Goal: Book appointment/travel/reservation

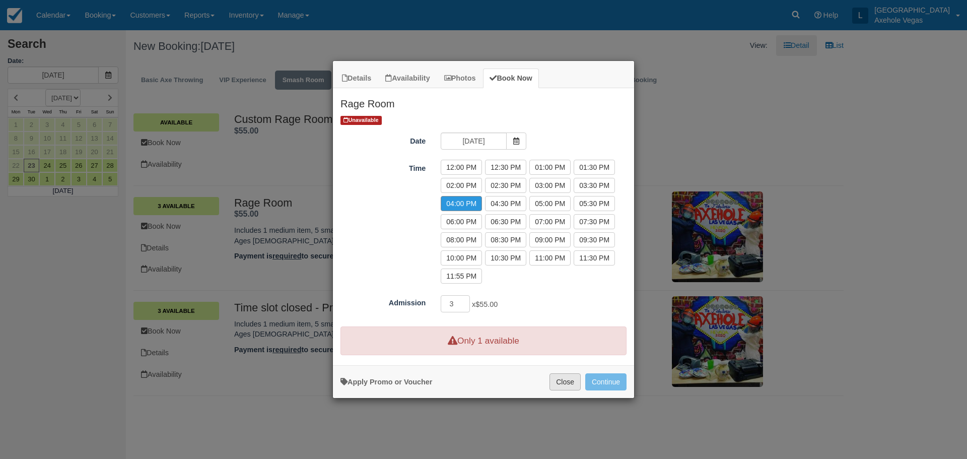
click at [566, 383] on button "Close" at bounding box center [564, 381] width 31 height 17
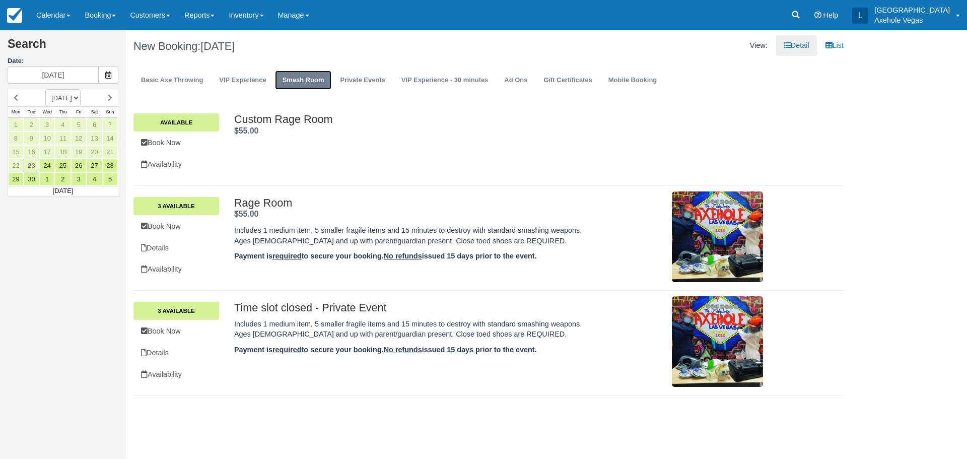
click at [296, 80] on link "Smash Room" at bounding box center [303, 80] width 57 height 20
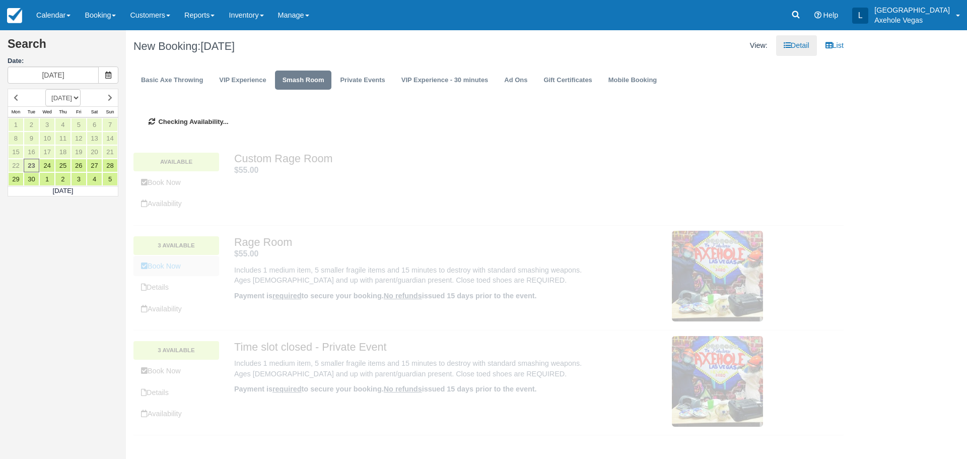
type input "[DATE]"
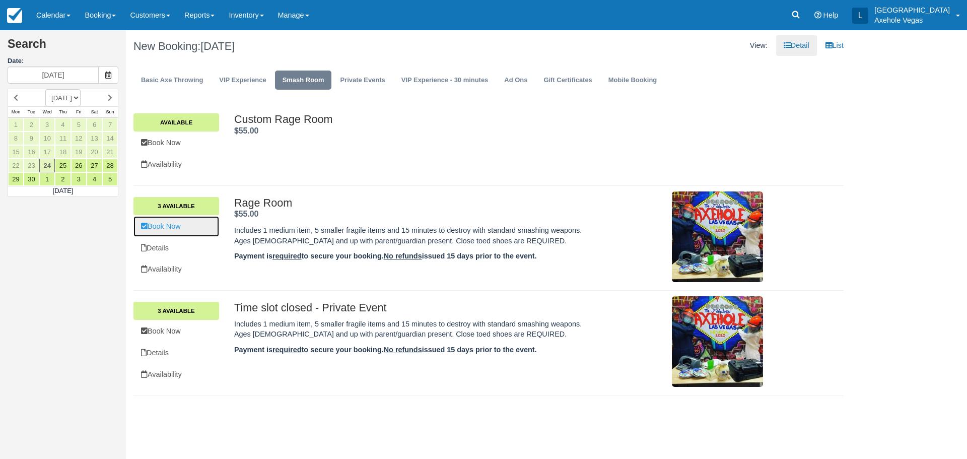
click at [201, 230] on link "Book Now" at bounding box center [176, 226] width 86 height 21
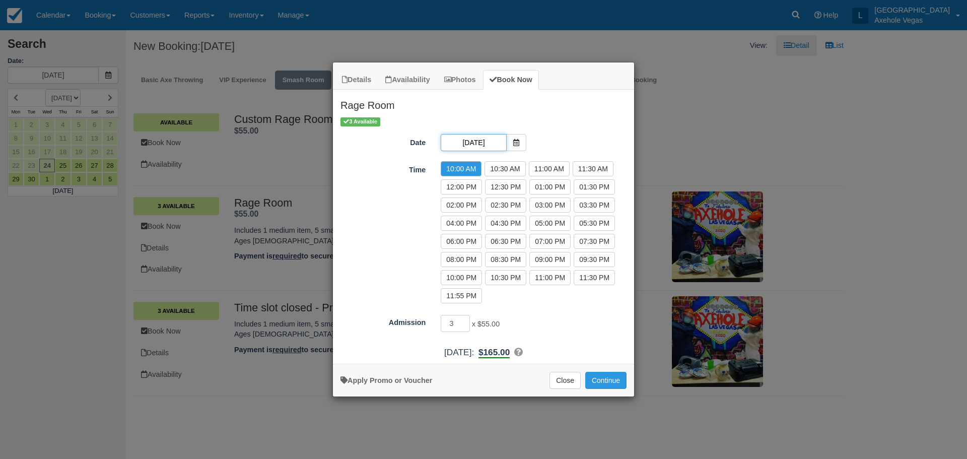
click at [503, 146] on input "[DATE]" at bounding box center [472, 142] width 65 height 17
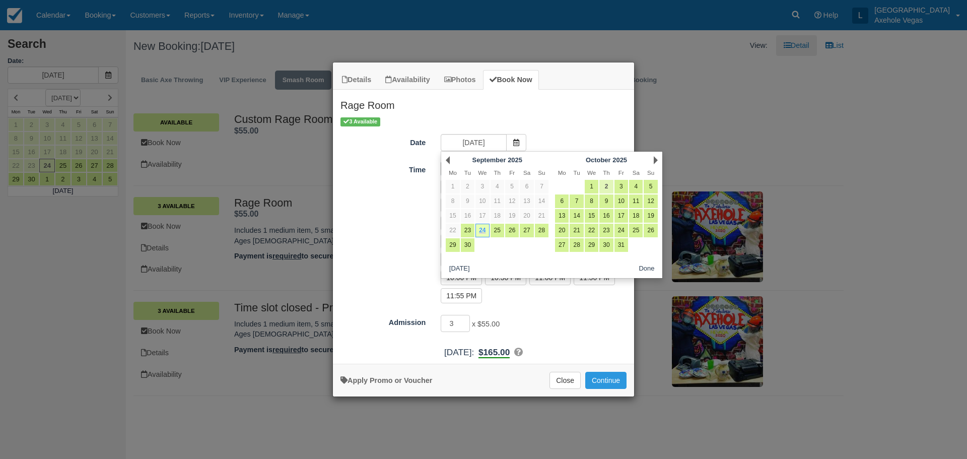
click at [606, 185] on link "2" at bounding box center [606, 187] width 14 height 14
type input "[DATE]"
radio input "false"
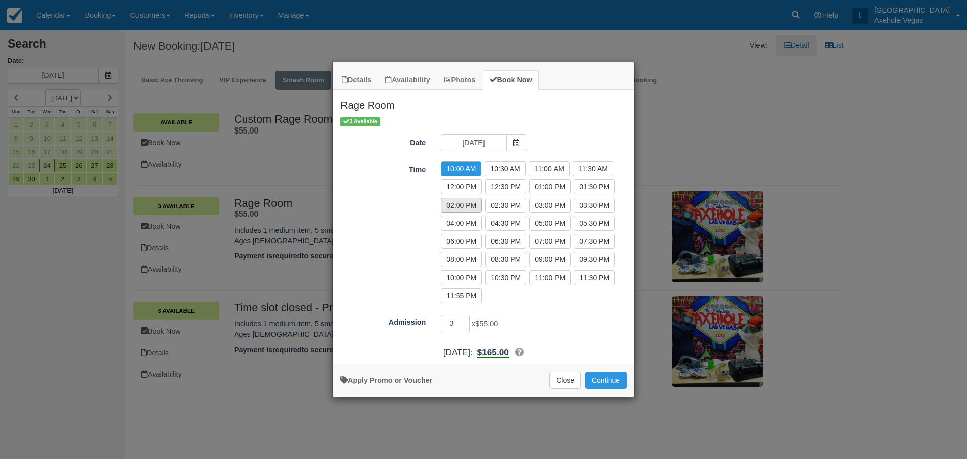
click at [482, 206] on label "02:00 PM" at bounding box center [460, 204] width 41 height 15
radio input "true"
type input "2"
click at [466, 326] on input "2" at bounding box center [454, 323] width 29 height 17
click at [524, 351] on icon "Item Modal" at bounding box center [519, 351] width 9 height 9
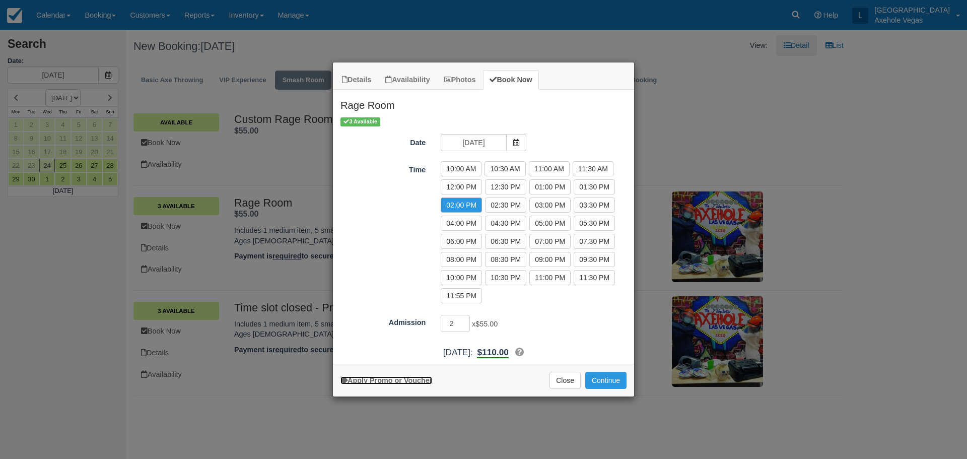
click at [404, 377] on link "Apply Promo or Voucher" at bounding box center [386, 380] width 92 height 8
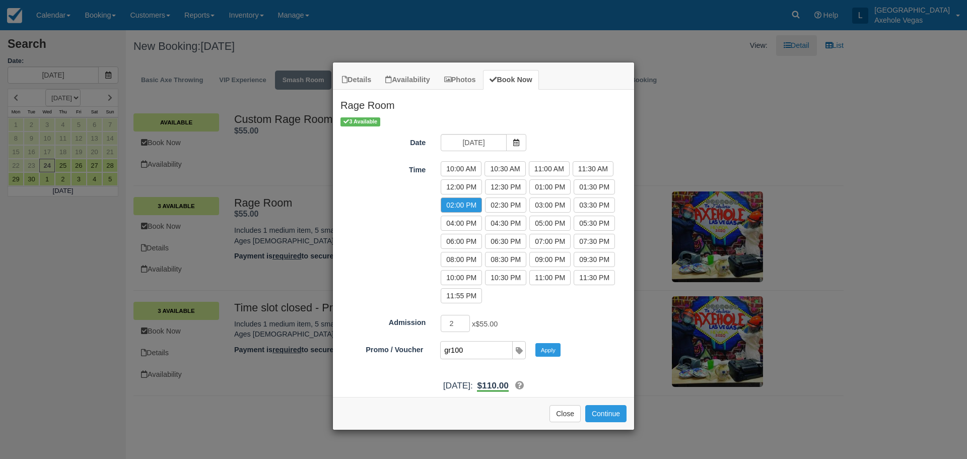
type input "GR100"
click at [544, 352] on button "Apply" at bounding box center [547, 349] width 25 height 13
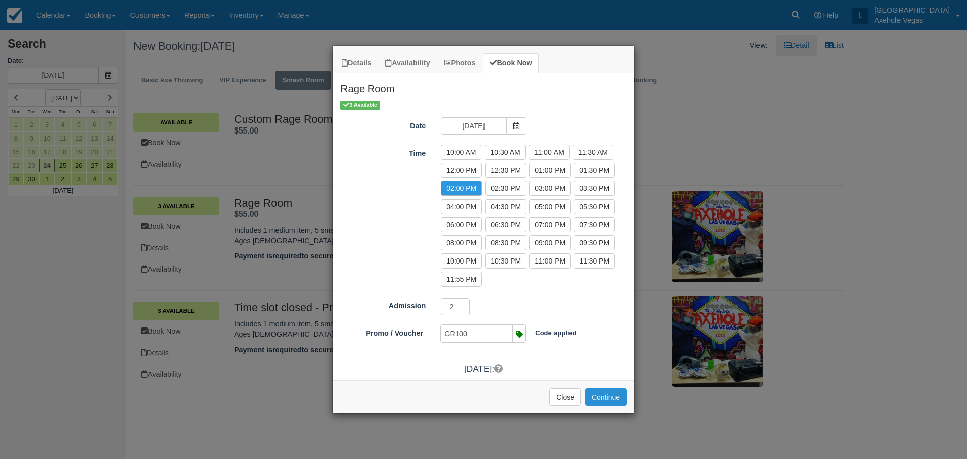
click at [616, 396] on button "Continue" at bounding box center [605, 396] width 41 height 17
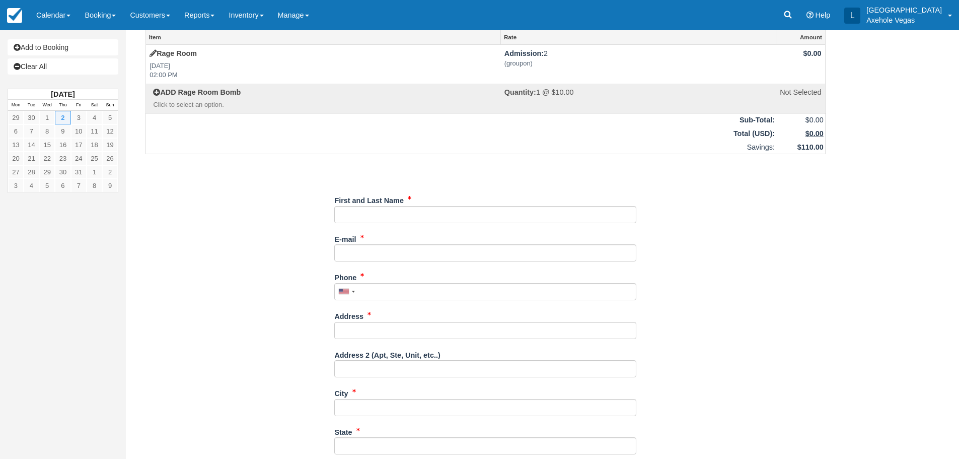
scroll to position [50, 0]
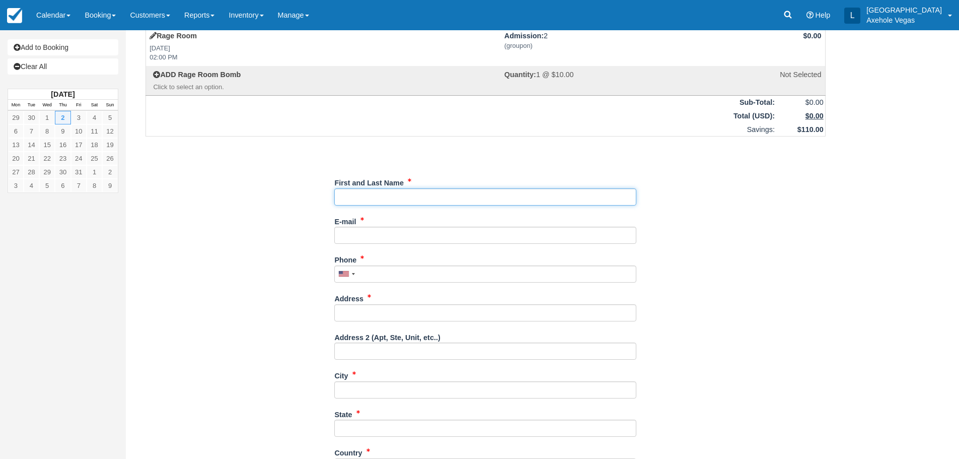
click at [429, 190] on input "First and Last Name" at bounding box center [485, 196] width 302 height 17
type input "[PERSON_NAME]"
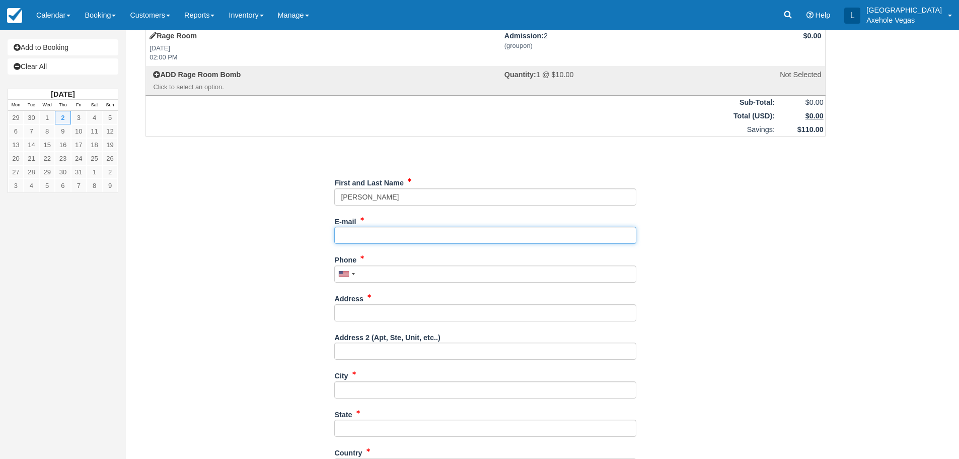
click at [406, 230] on input "E-mail" at bounding box center [485, 235] width 302 height 17
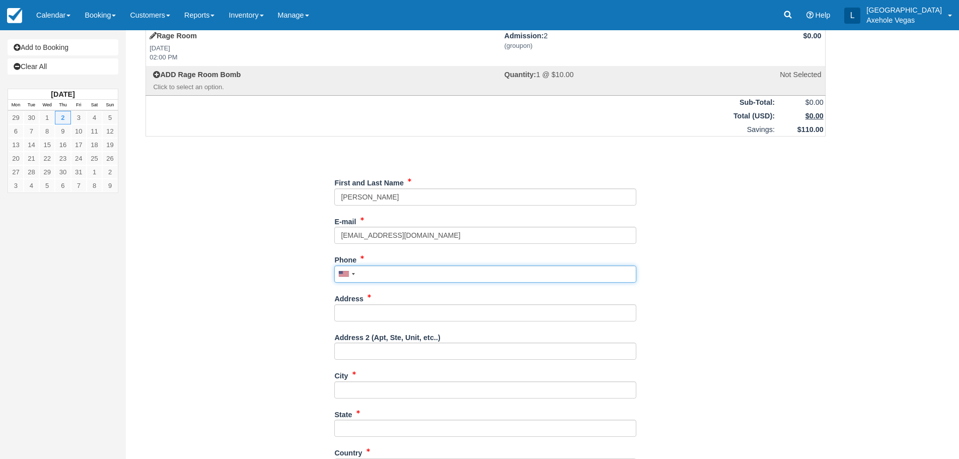
click at [392, 274] on input "Phone" at bounding box center [485, 273] width 302 height 17
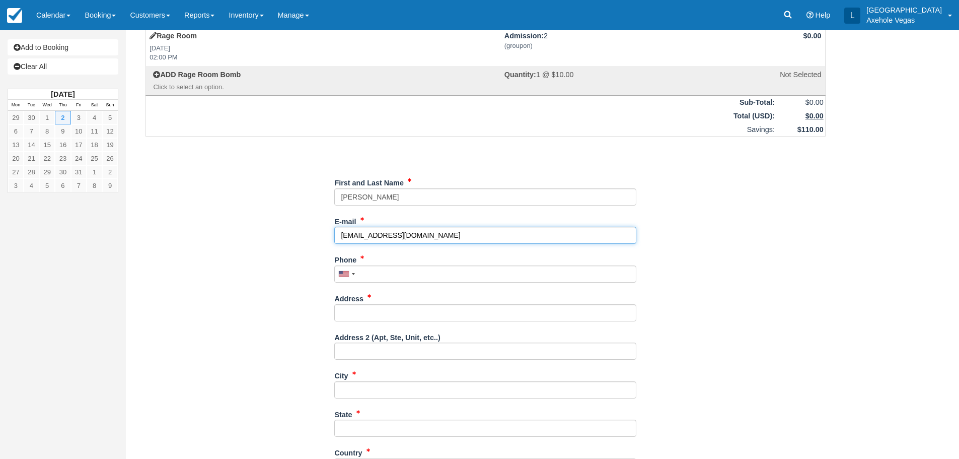
drag, startPoint x: 359, startPoint y: 236, endPoint x: 372, endPoint y: 237, distance: 12.6
click at [359, 236] on input "[EMAIL_ADDRESS][DOMAIN_NAME]" at bounding box center [485, 235] width 302 height 17
type input "[EMAIL_ADDRESS][DOMAIN_NAME]"
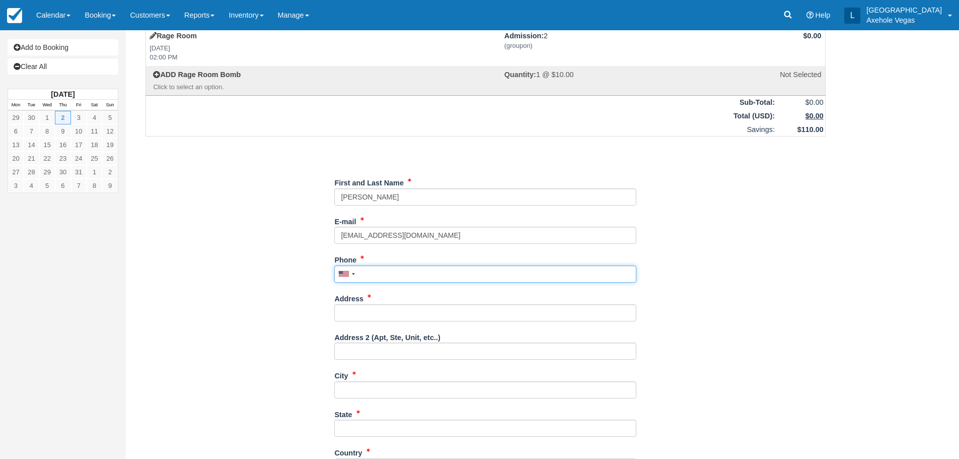
click at [442, 274] on input "Phone" at bounding box center [485, 273] width 302 height 17
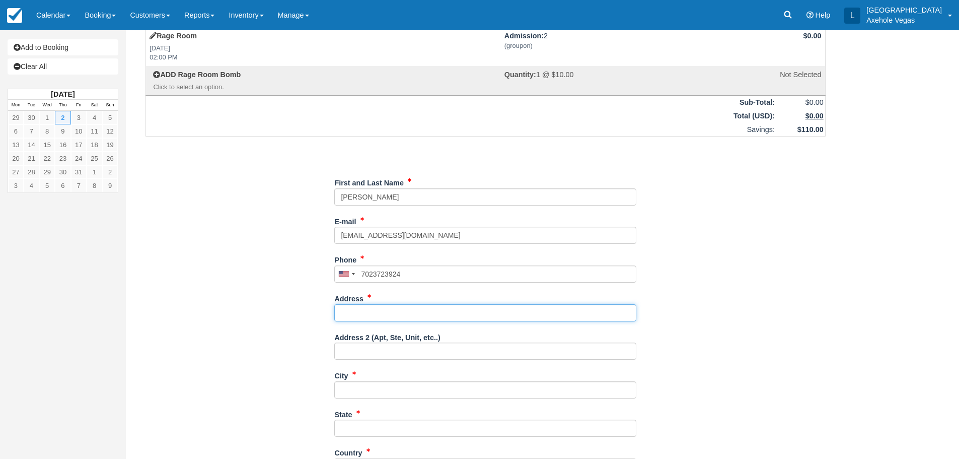
type input "[PHONE_NUMBER]"
click at [402, 311] on input "Address" at bounding box center [485, 312] width 302 height 17
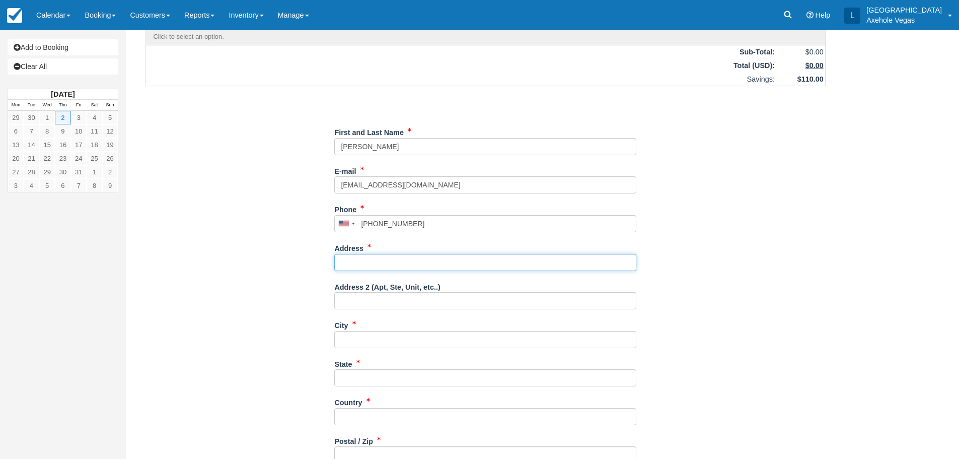
scroll to position [151, 0]
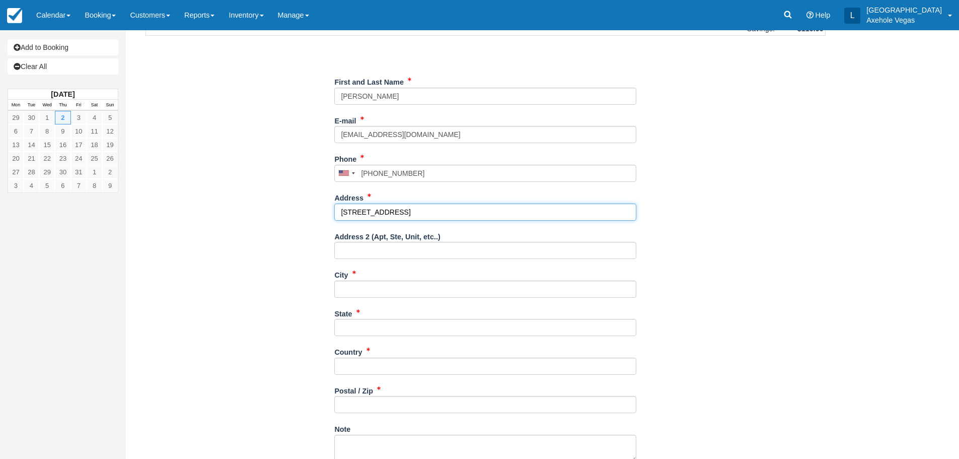
type input "[STREET_ADDRESS]"
click at [396, 285] on input "City" at bounding box center [485, 288] width 302 height 17
type input "las"
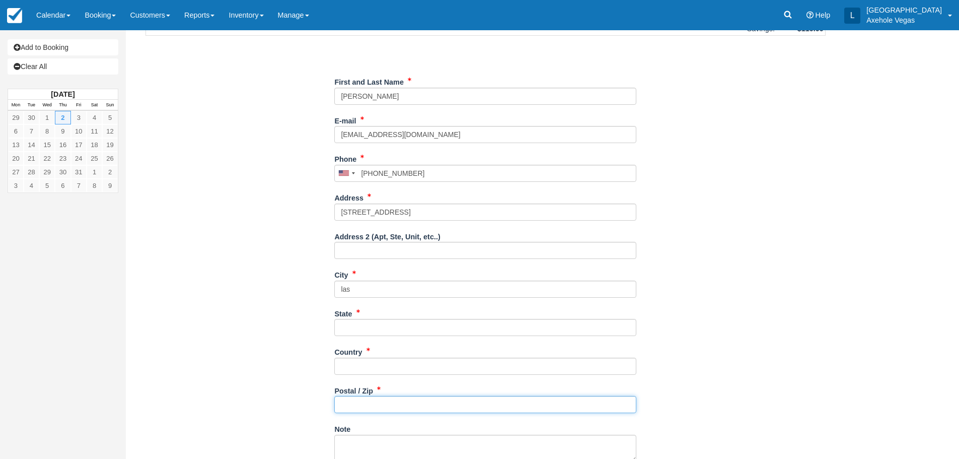
click at [358, 405] on input "Postal / Zip" at bounding box center [485, 404] width 302 height 17
type input "89166"
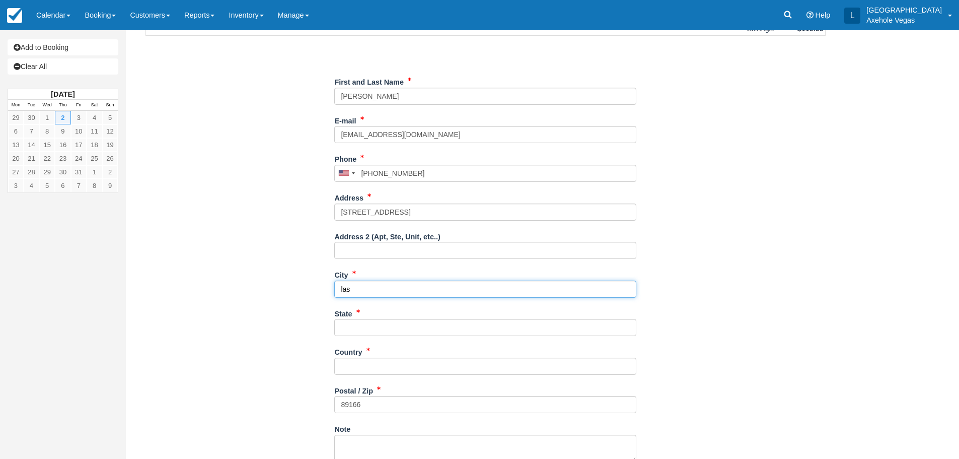
click at [362, 291] on input "las" at bounding box center [485, 288] width 302 height 17
type input "l"
type input "Las Vegas"
click at [356, 331] on input "State" at bounding box center [485, 327] width 302 height 17
type input "Nevada"
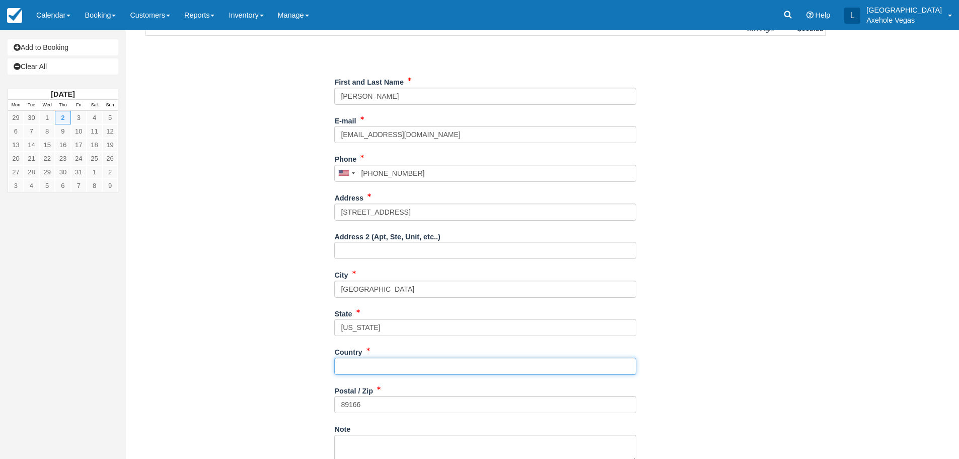
click at [373, 366] on input "Country" at bounding box center [485, 365] width 302 height 17
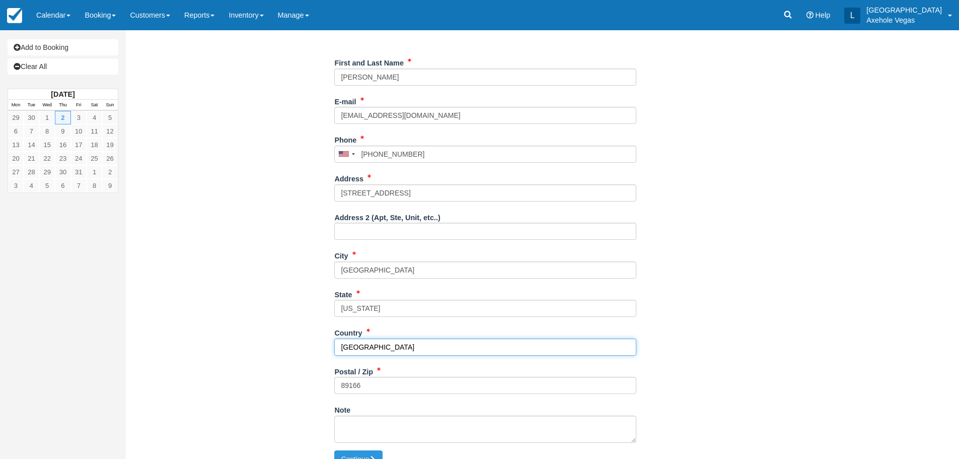
scroll to position [186, 0]
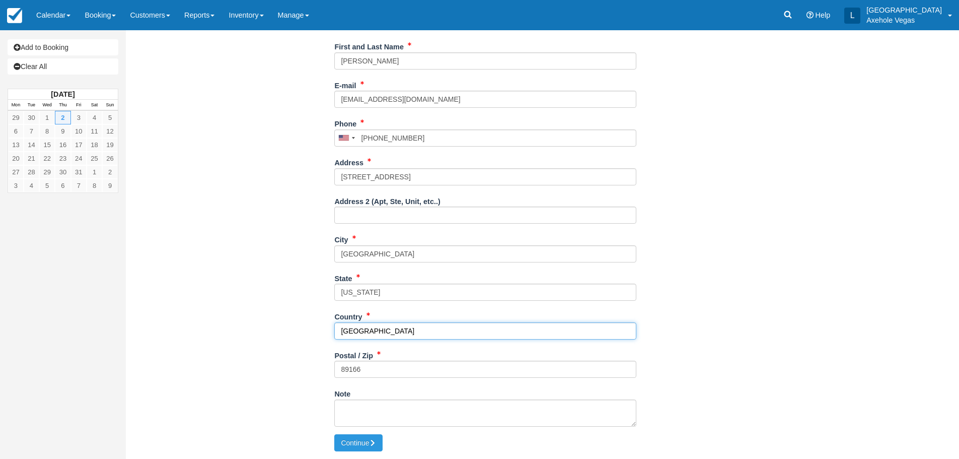
type input "United States"
click at [393, 406] on textarea "Note" at bounding box center [485, 412] width 302 height 27
click at [421, 411] on textarea "groupon code:" at bounding box center [485, 412] width 302 height 27
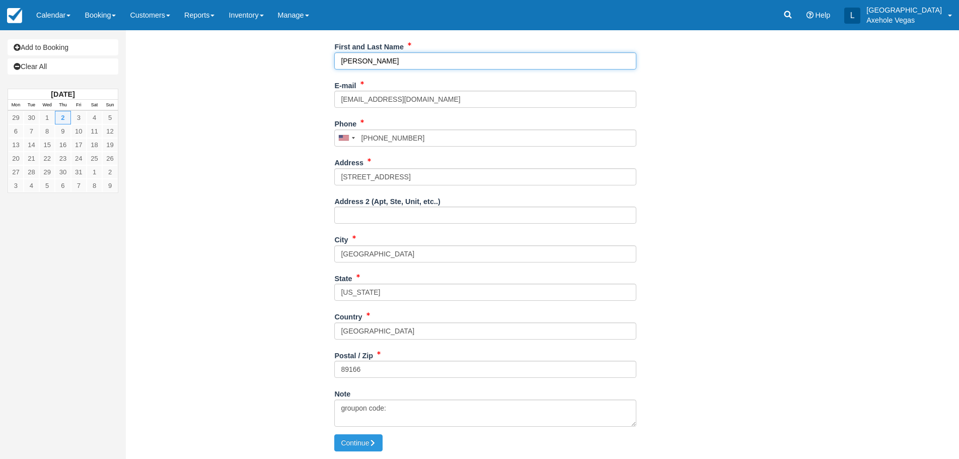
drag, startPoint x: 401, startPoint y: 63, endPoint x: 298, endPoint y: 63, distance: 102.7
click at [298, 63] on div "Item Rate Amount Rage Room Thu Oct 2, 2025 02:00 PM Admission: 2 (groupon) $0.0…" at bounding box center [485, 155] width 704 height 558
click at [395, 405] on textarea "groupon code:" at bounding box center [485, 412] width 302 height 27
paste textarea "21957463"
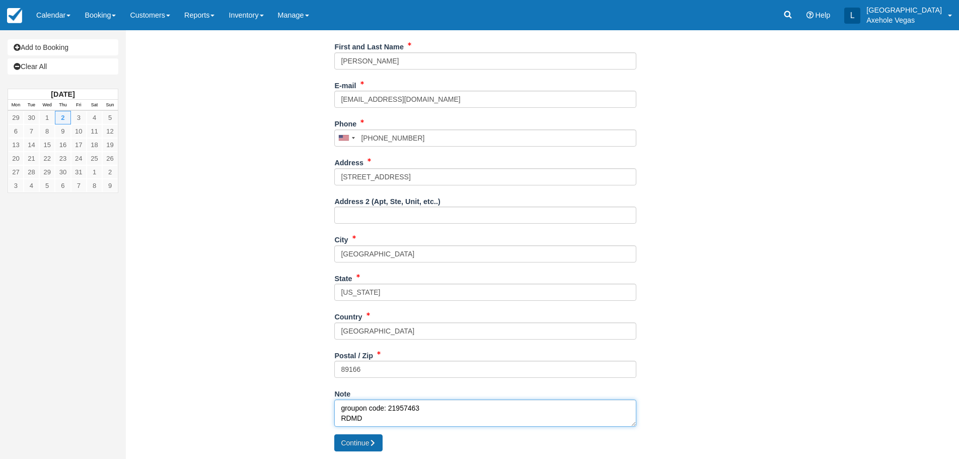
type textarea "groupon code: 21957463 RDMD"
click at [367, 439] on button "Continue" at bounding box center [358, 442] width 48 height 17
type input "+17023723924"
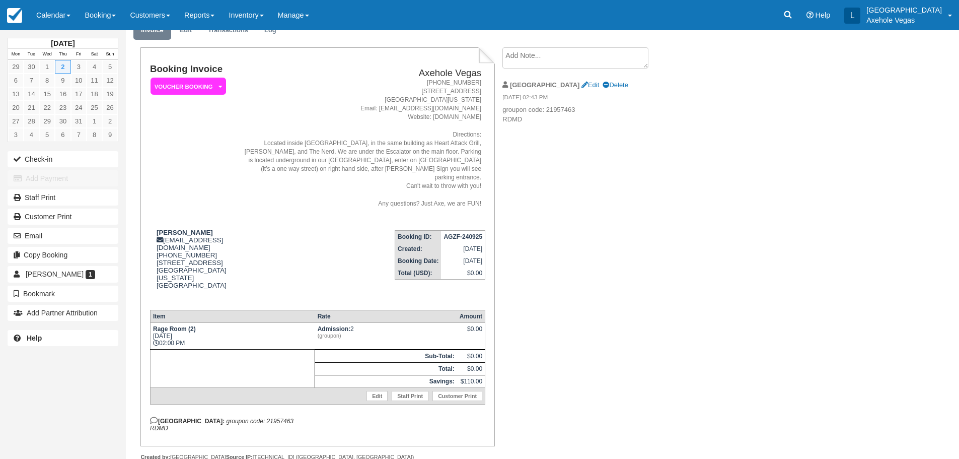
scroll to position [50, 0]
